Goal: Register for event/course

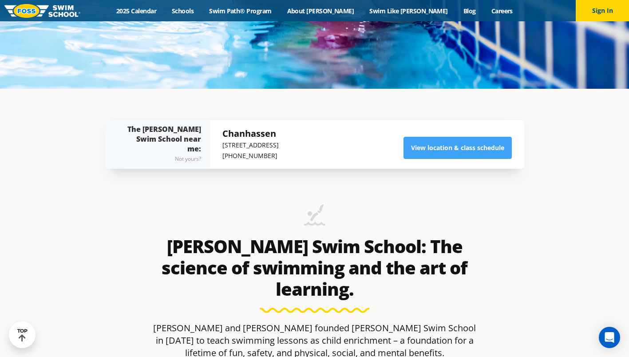
scroll to position [268, 0]
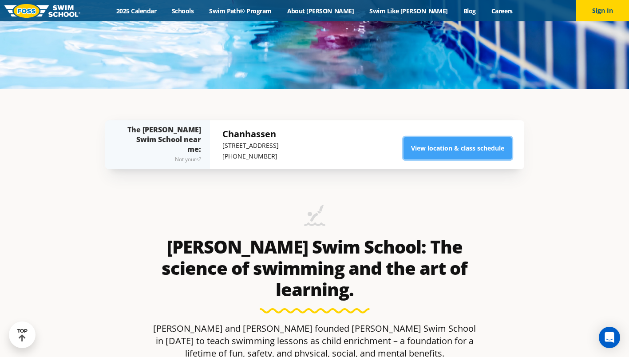
click at [429, 150] on link "View location & class schedule" at bounding box center [458, 148] width 108 height 22
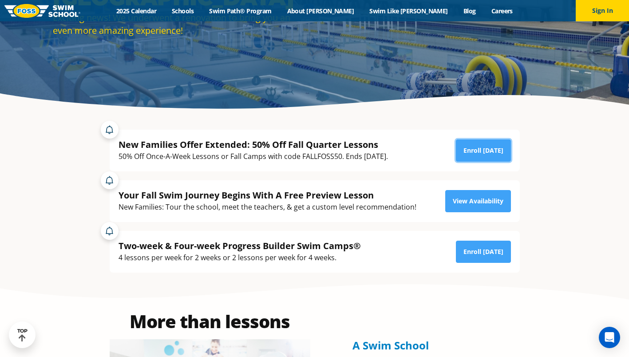
click at [500, 144] on link "Enroll [DATE]" at bounding box center [483, 150] width 55 height 22
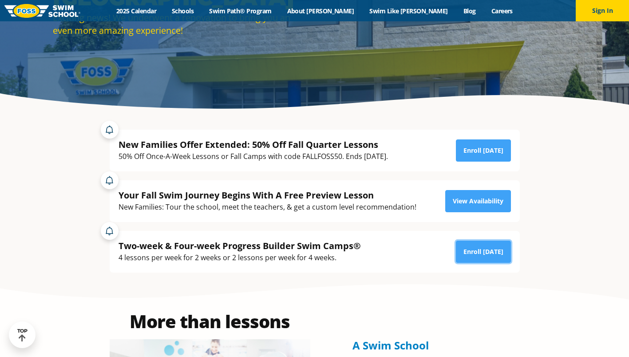
click at [475, 252] on link "Enroll [DATE]" at bounding box center [483, 252] width 55 height 22
